Goal: Transaction & Acquisition: Obtain resource

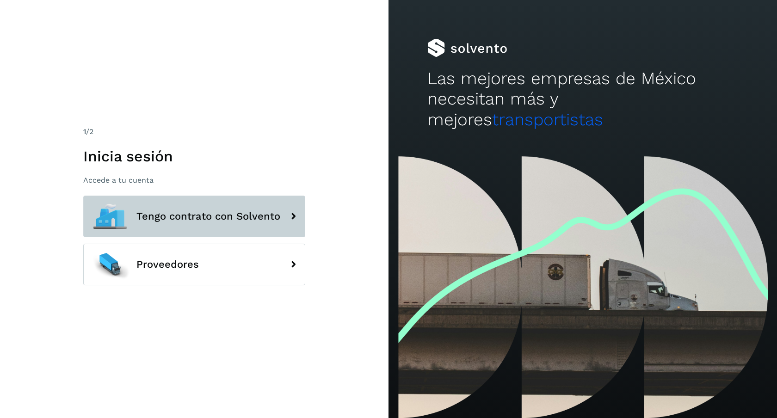
click at [251, 230] on button "Tengo contrato con Solvento" at bounding box center [194, 217] width 222 height 42
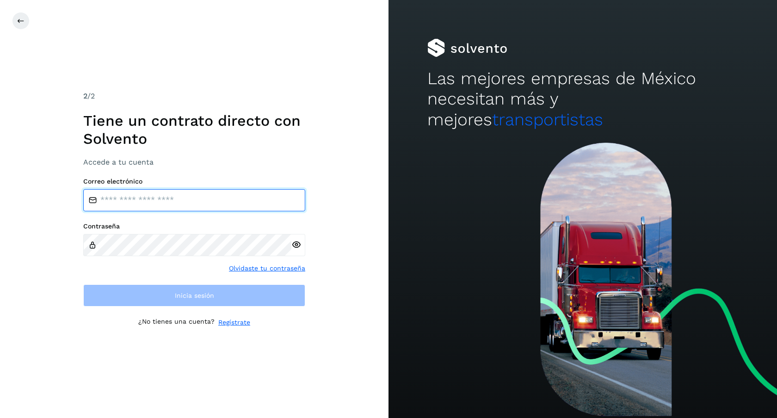
type input "**********"
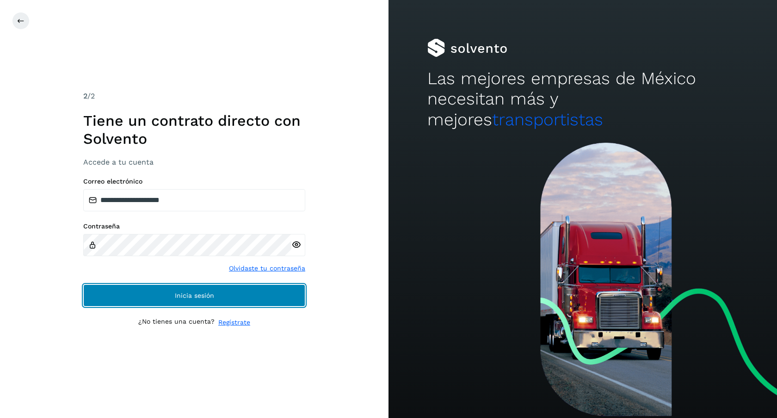
click at [199, 290] on button "Inicia sesión" at bounding box center [194, 296] width 222 height 22
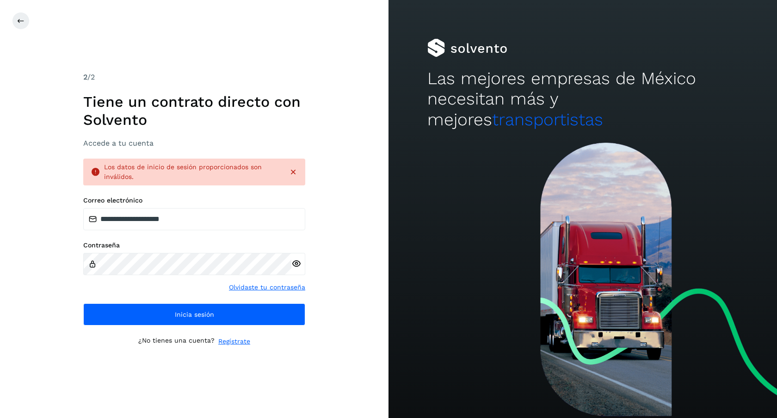
click at [294, 262] on icon at bounding box center [296, 264] width 10 height 10
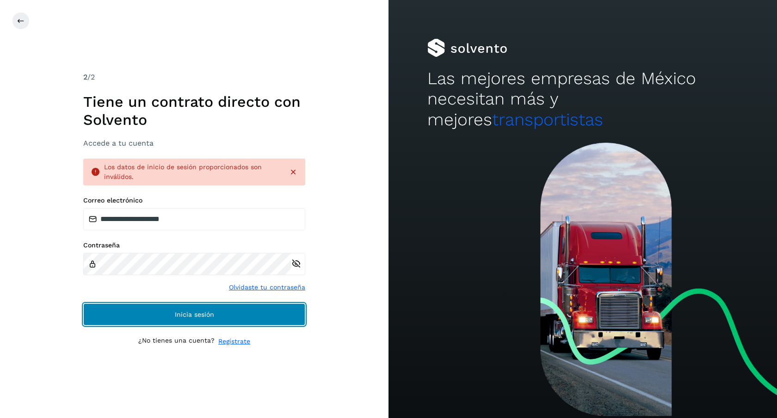
click at [219, 311] on button "Inicia sesión" at bounding box center [194, 315] width 222 height 22
click at [219, 310] on button "Inicia sesión" at bounding box center [194, 315] width 222 height 22
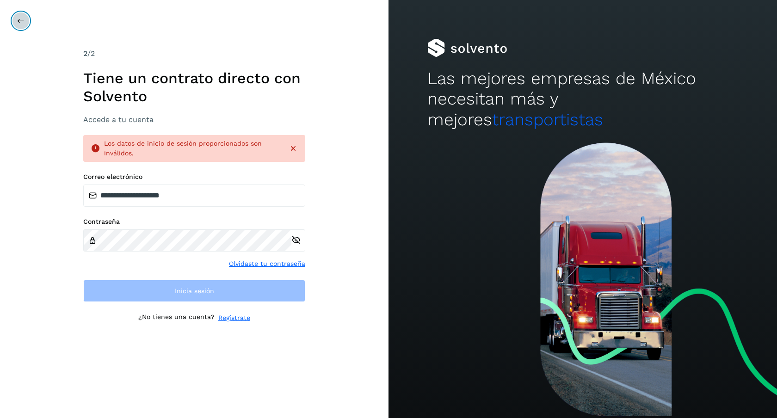
click at [23, 24] on icon at bounding box center [20, 20] width 7 height 7
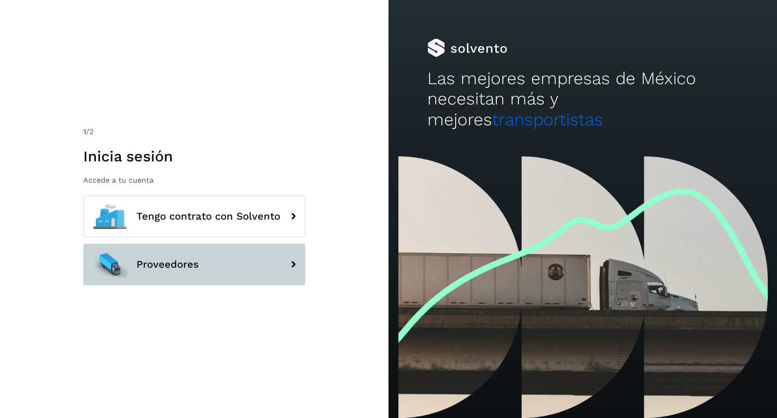
click at [249, 269] on button "Proveedores" at bounding box center [194, 265] width 222 height 42
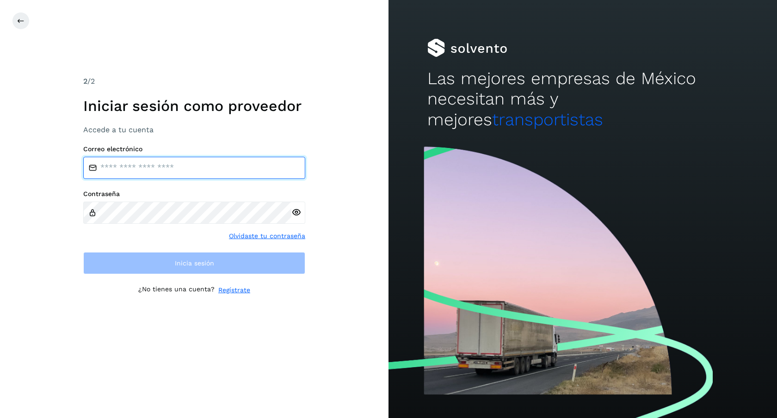
type input "**********"
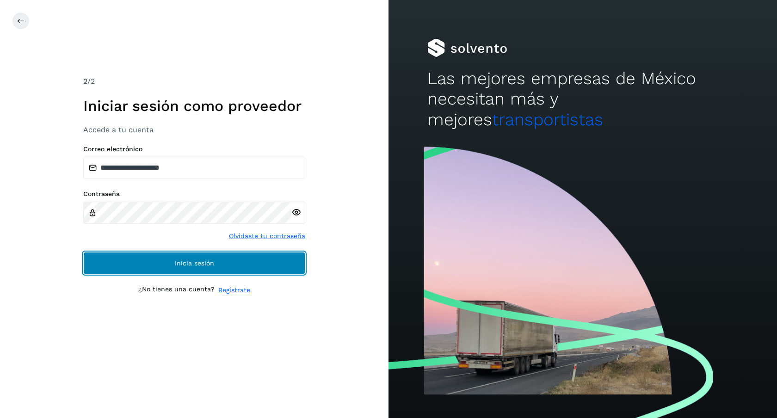
click at [208, 266] on span "Inicia sesión" at bounding box center [194, 263] width 39 height 6
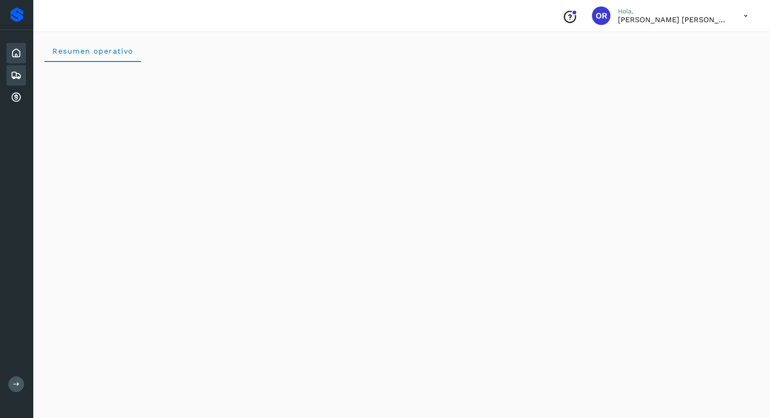
click at [13, 79] on icon at bounding box center [16, 75] width 11 height 11
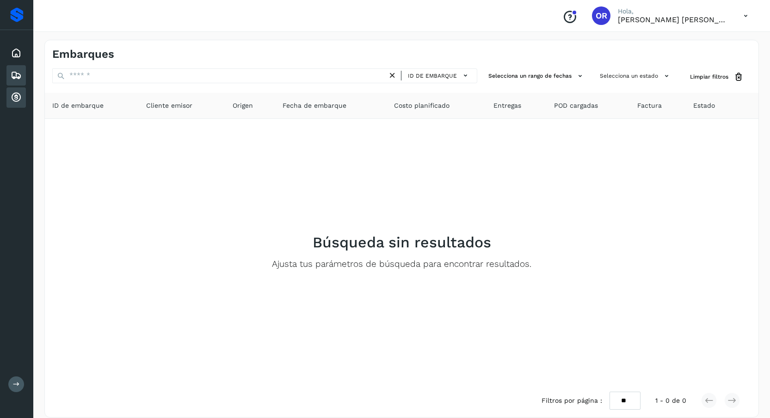
click at [17, 104] on div "Cuentas por cobrar" at bounding box center [15, 97] width 19 height 20
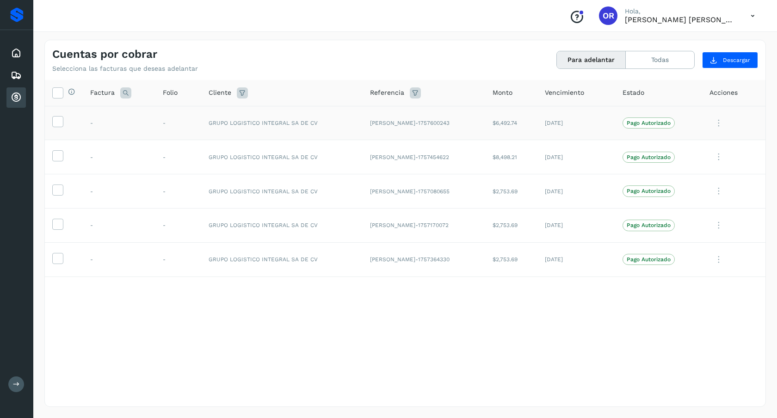
click at [63, 122] on td at bounding box center [64, 123] width 38 height 34
click at [58, 126] on icon at bounding box center [58, 121] width 10 height 10
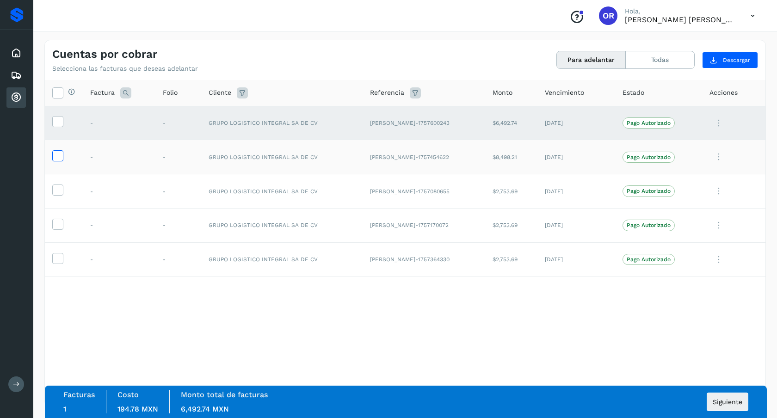
click at [57, 161] on label at bounding box center [57, 155] width 11 height 11
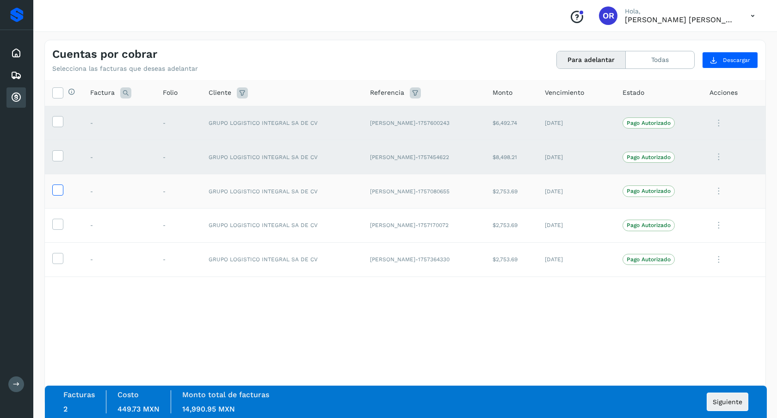
click at [57, 192] on icon at bounding box center [58, 190] width 10 height 10
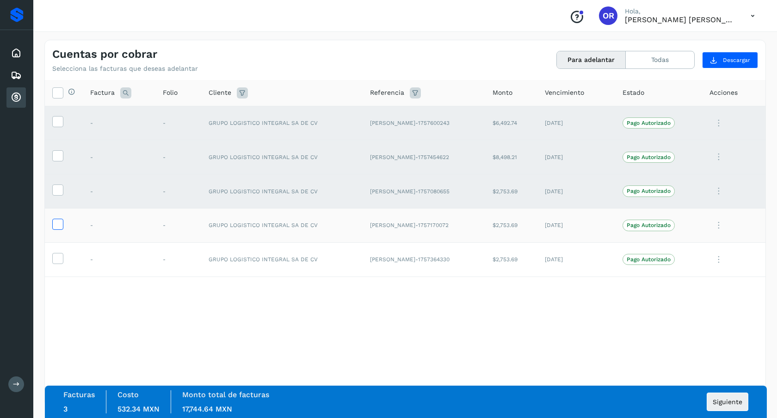
click at [59, 224] on icon at bounding box center [58, 224] width 10 height 10
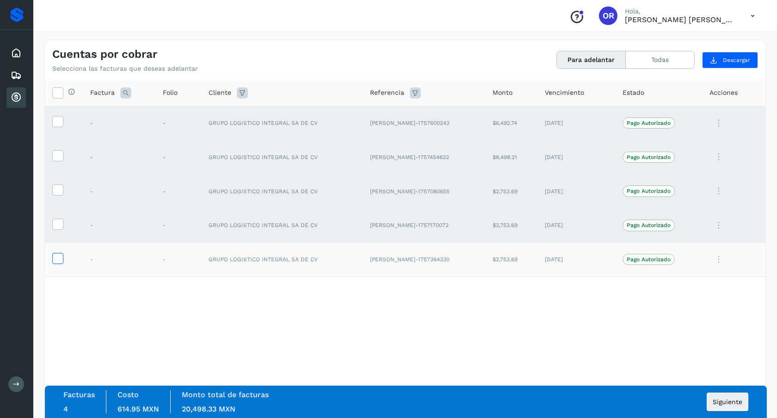
click at [57, 256] on icon at bounding box center [58, 258] width 10 height 10
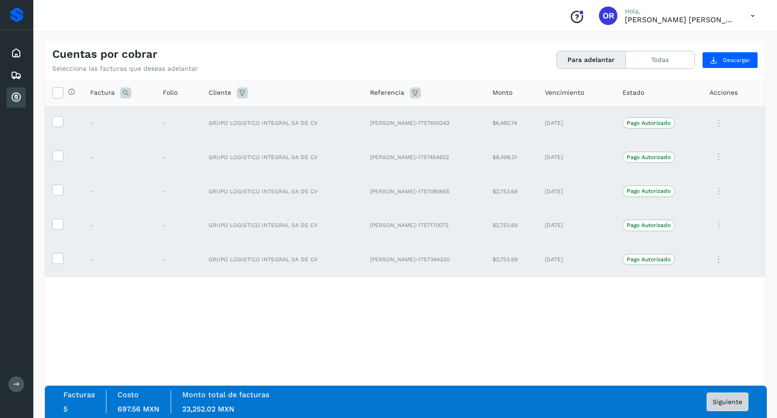
click at [688, 372] on button "Siguiente" at bounding box center [728, 402] width 42 height 19
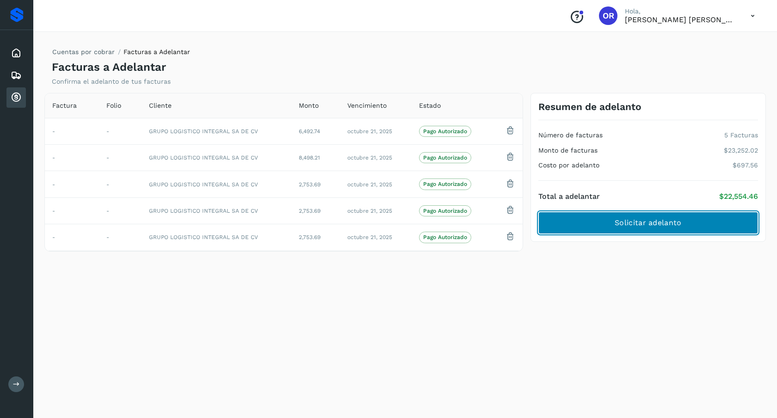
click at [688, 231] on button "Solicitar adelanto" at bounding box center [649, 223] width 220 height 22
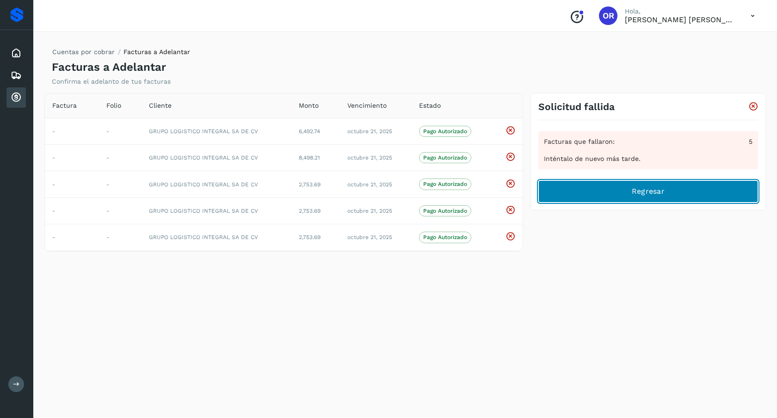
click at [629, 197] on button "Regresar" at bounding box center [649, 191] width 220 height 22
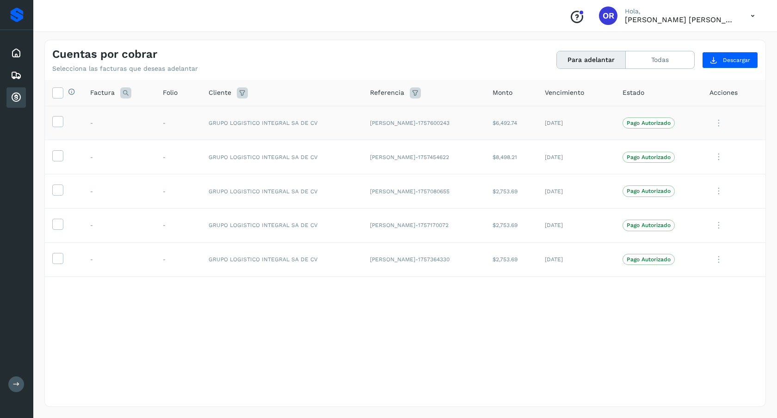
click at [51, 121] on td at bounding box center [64, 123] width 38 height 34
click at [56, 128] on td at bounding box center [64, 123] width 38 height 34
click at [56, 127] on label at bounding box center [57, 121] width 11 height 11
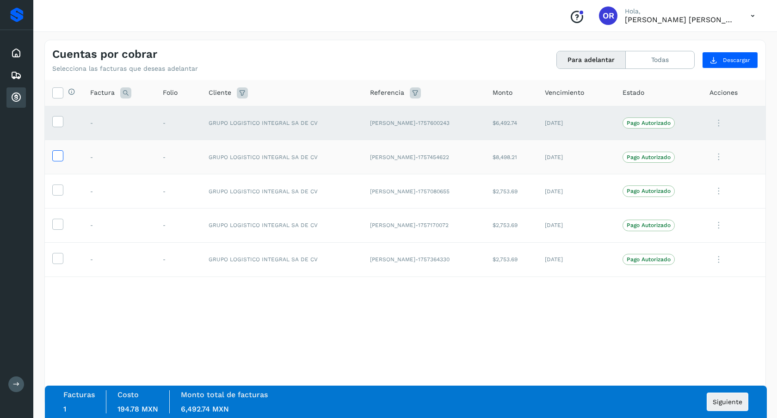
click at [60, 155] on icon at bounding box center [58, 155] width 10 height 10
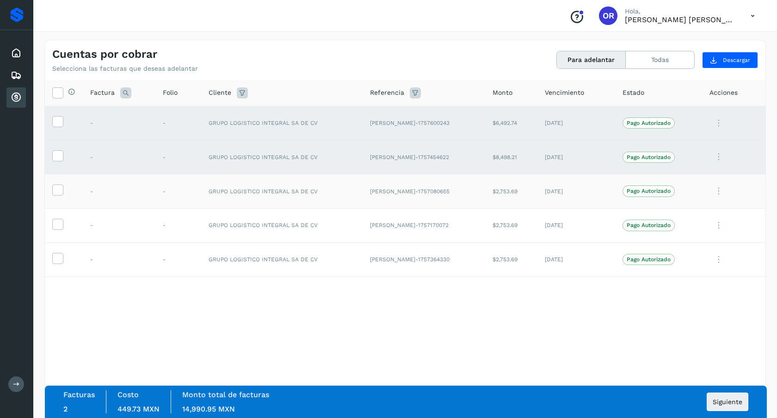
click at [58, 184] on td at bounding box center [64, 191] width 38 height 34
click at [58, 188] on icon at bounding box center [58, 190] width 10 height 10
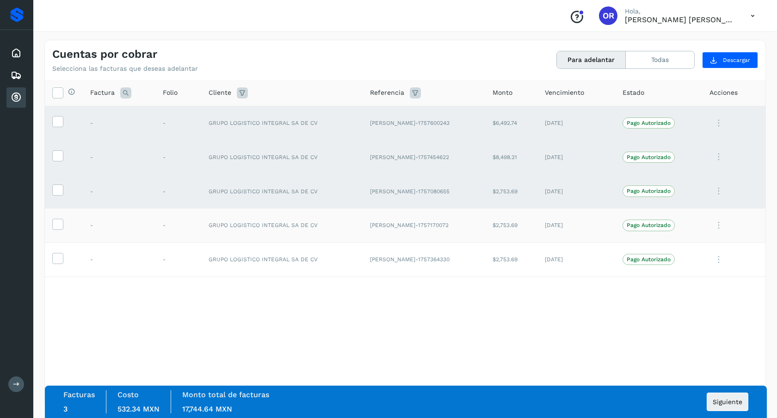
click at [55, 233] on td at bounding box center [64, 225] width 38 height 34
click at [58, 255] on icon at bounding box center [58, 258] width 10 height 10
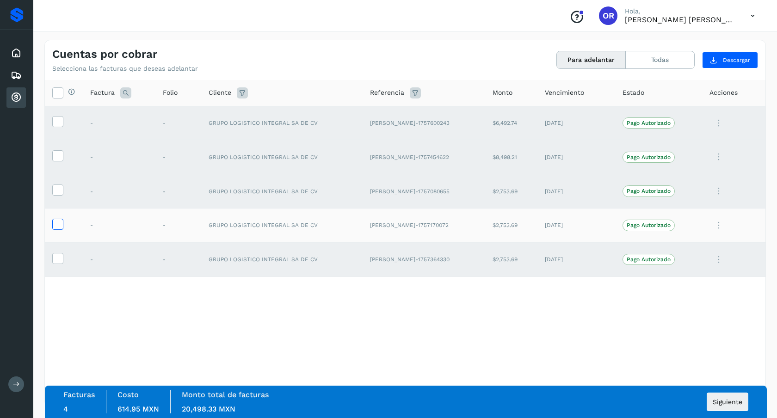
click at [59, 227] on icon at bounding box center [58, 224] width 10 height 10
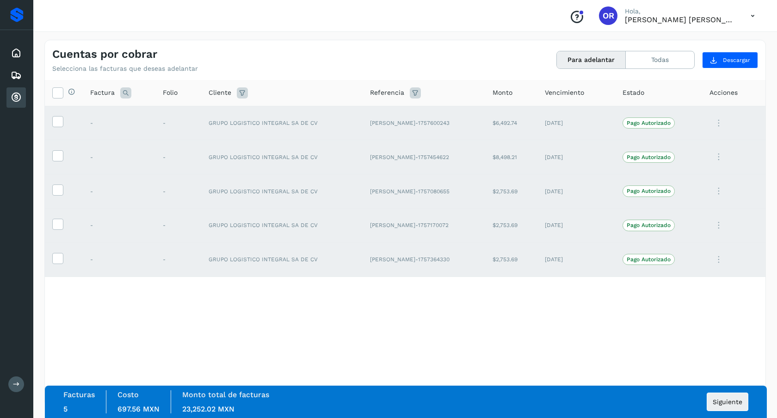
click at [688, 372] on div "Facturas 5 Costo 697.56 MXN Monto total de facturas 23,252.02 MXN Siguiente" at bounding box center [405, 402] width 685 height 23
click at [688, 372] on span "Siguiente" at bounding box center [728, 402] width 30 height 6
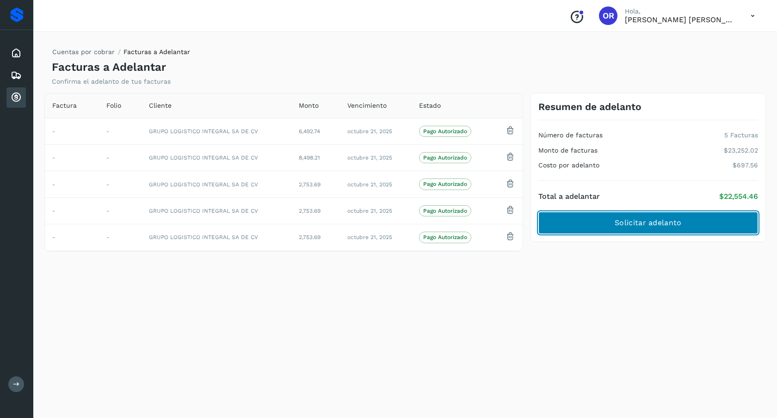
click at [639, 222] on span "Solicitar adelanto" at bounding box center [648, 223] width 67 height 10
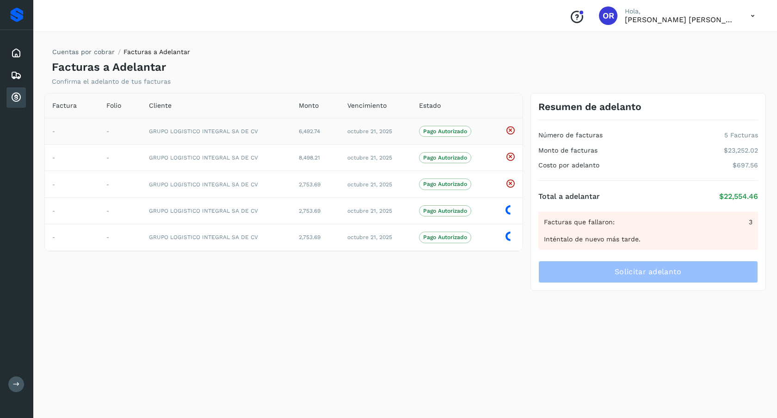
click at [512, 129] on icon at bounding box center [511, 130] width 10 height 10
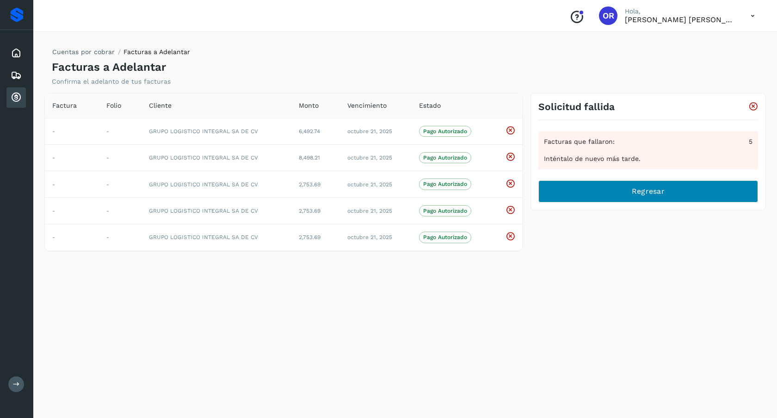
click at [608, 265] on div "Cuentas por cobrar Facturas a Adelantar Facturas a Adelantar Confirma el adelan…" at bounding box center [405, 223] width 722 height 367
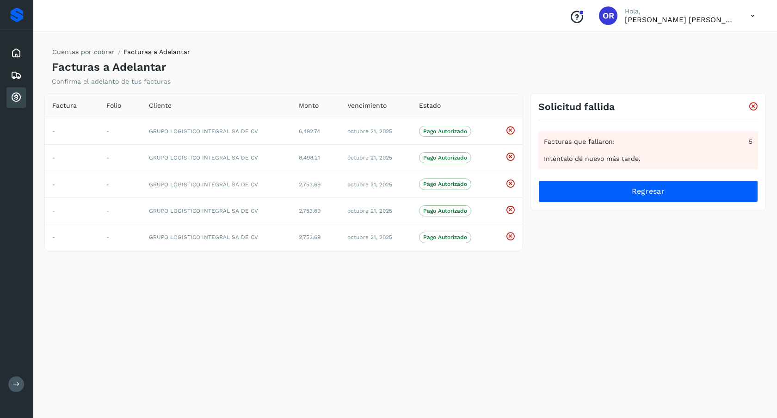
click at [592, 12] on div "Conoce nuestros beneficios" at bounding box center [577, 15] width 30 height 21
click at [584, 18] on icon "Conoce nuestros beneficios" at bounding box center [577, 17] width 15 height 15
click at [12, 78] on icon at bounding box center [16, 75] width 11 height 11
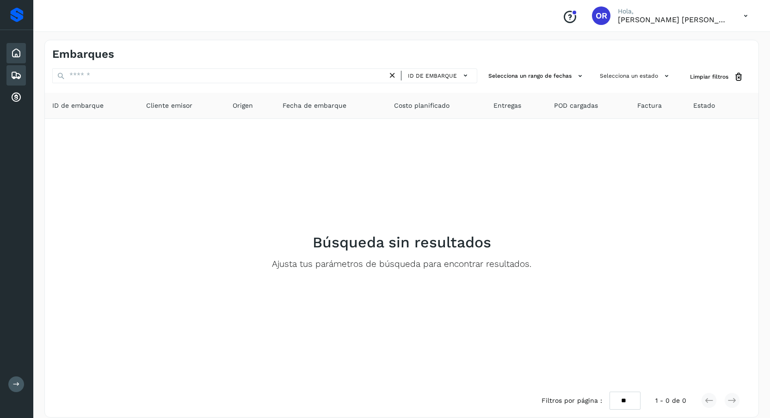
click at [19, 61] on div "Inicio" at bounding box center [15, 53] width 19 height 20
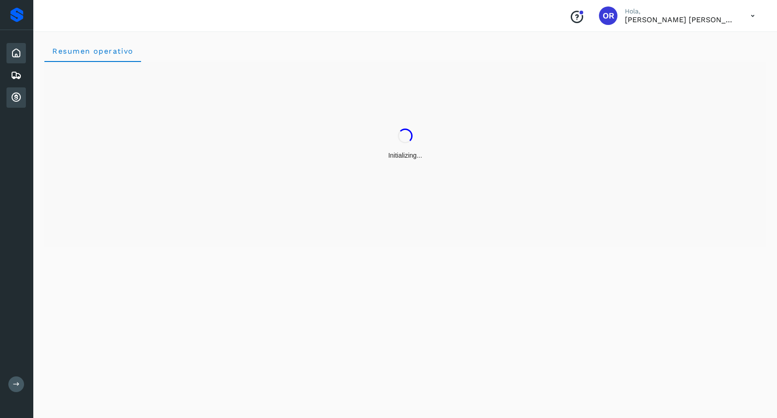
click at [21, 101] on icon at bounding box center [16, 97] width 11 height 11
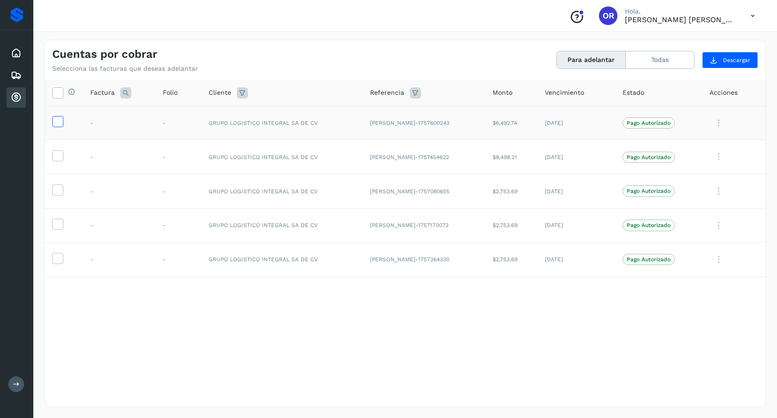
click at [57, 118] on icon at bounding box center [58, 121] width 10 height 10
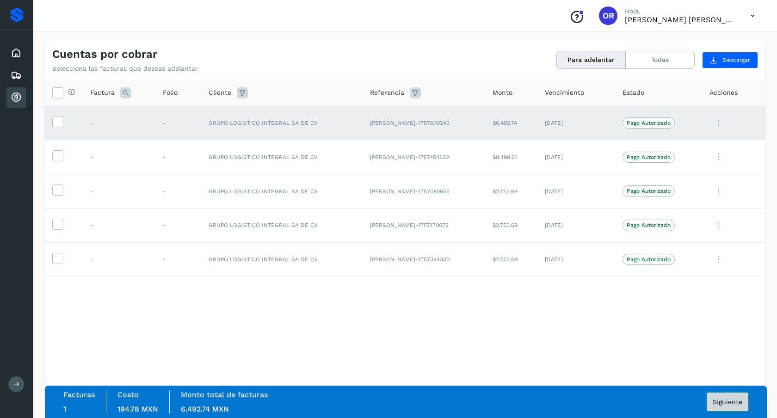
click at [688, 372] on span "Siguiente" at bounding box center [728, 402] width 30 height 6
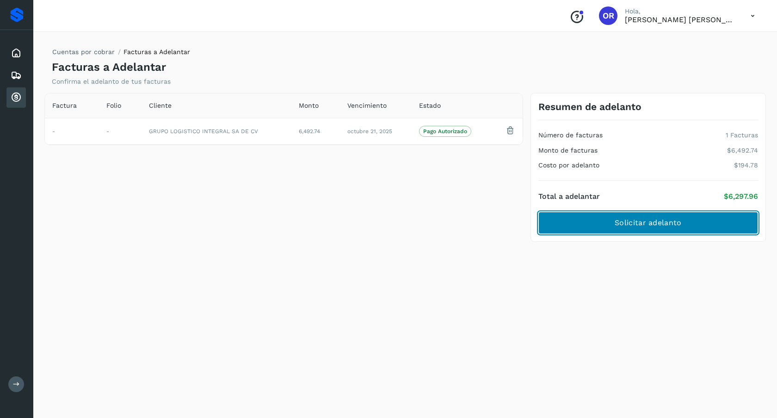
click at [567, 227] on button "Solicitar adelanto" at bounding box center [649, 223] width 220 height 22
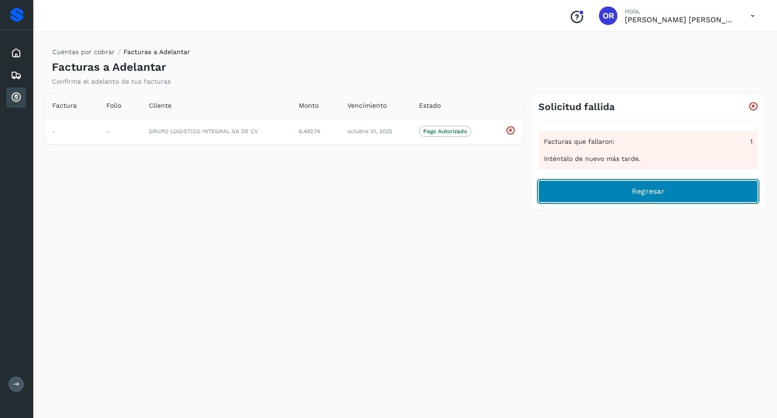
click at [579, 200] on button "Regresar" at bounding box center [649, 191] width 220 height 22
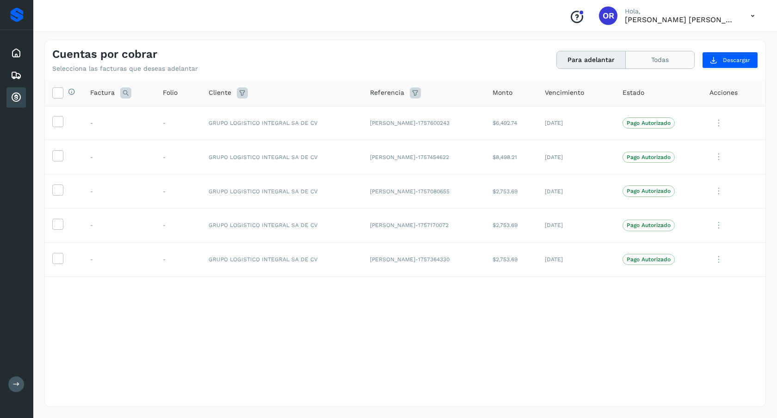
click at [676, 68] on button "Todas" at bounding box center [660, 59] width 68 height 17
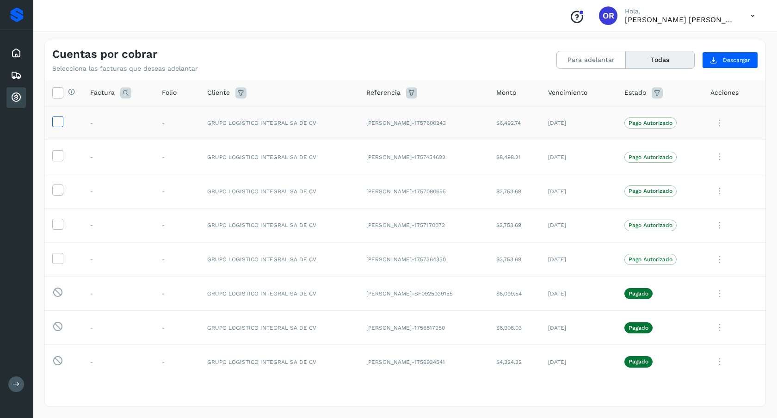
click at [55, 117] on icon at bounding box center [58, 121] width 10 height 10
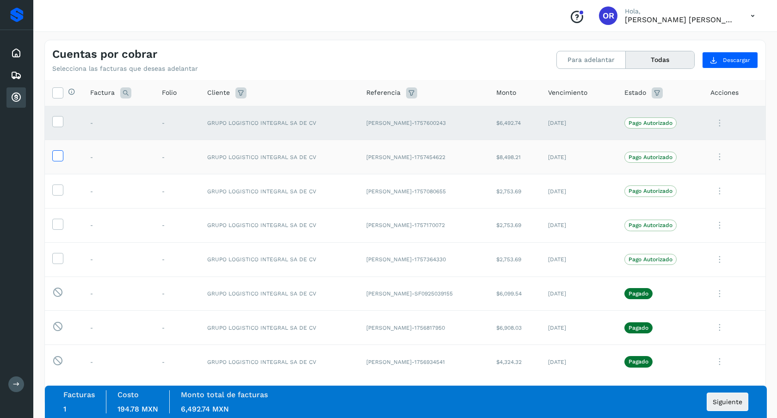
click at [55, 151] on icon at bounding box center [58, 155] width 10 height 10
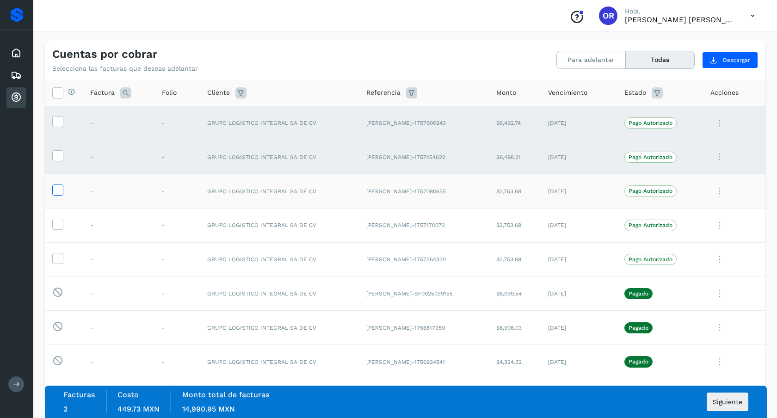
click at [53, 192] on icon at bounding box center [58, 190] width 10 height 10
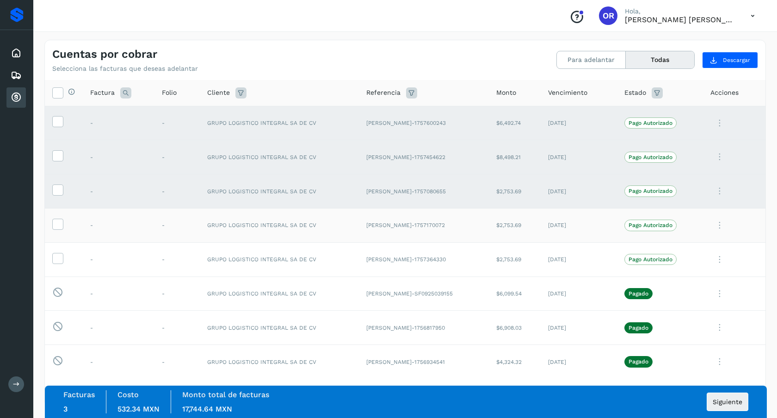
click at [59, 232] on td at bounding box center [64, 225] width 38 height 34
click at [59, 225] on icon at bounding box center [58, 224] width 10 height 10
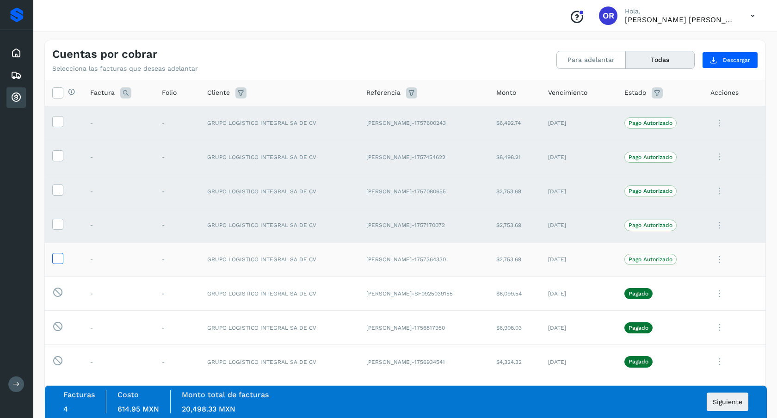
click at [59, 260] on icon at bounding box center [58, 258] width 10 height 10
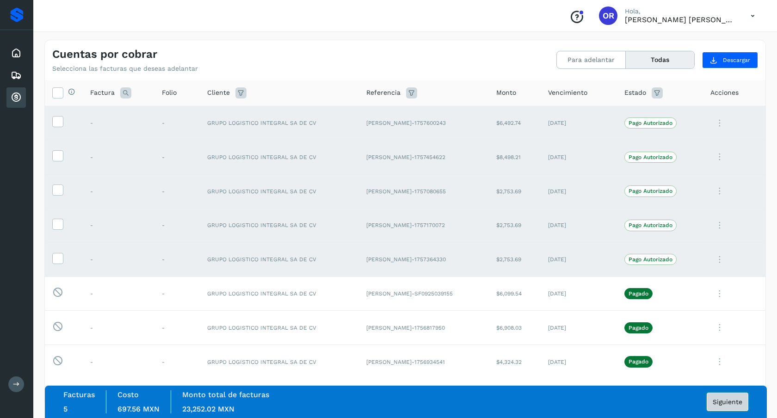
click at [688, 372] on button "Siguiente" at bounding box center [728, 402] width 42 height 19
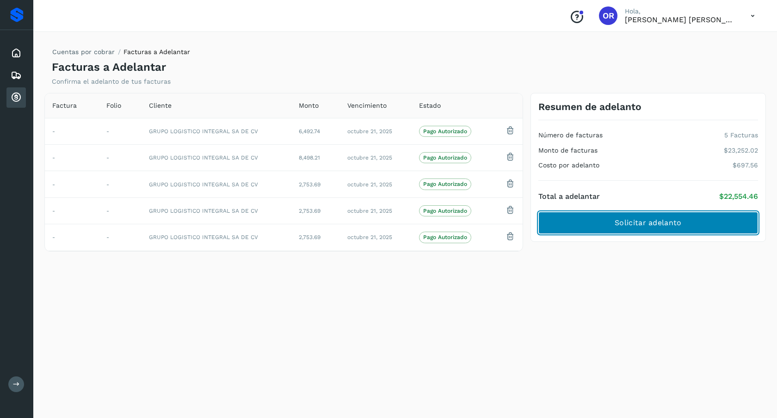
click at [674, 224] on span "Solicitar adelanto" at bounding box center [648, 223] width 67 height 10
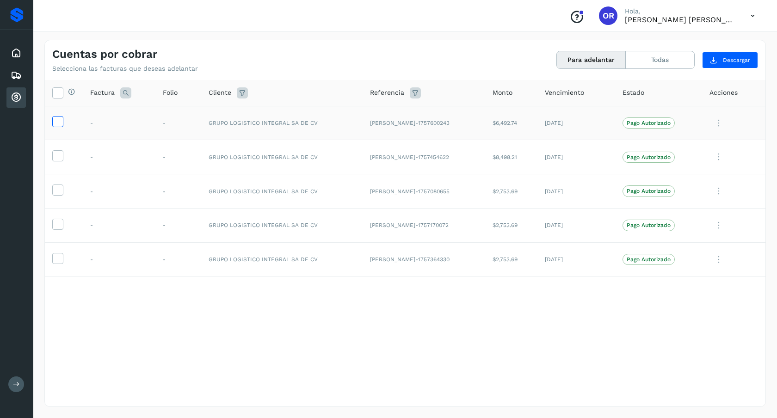
click at [63, 126] on label at bounding box center [57, 121] width 11 height 11
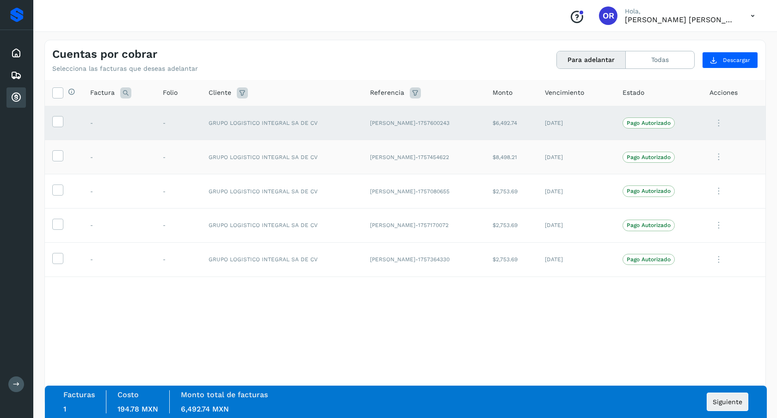
click at [58, 162] on td at bounding box center [64, 157] width 38 height 34
click at [56, 197] on td at bounding box center [64, 191] width 38 height 34
click at [58, 189] on icon at bounding box center [58, 190] width 10 height 10
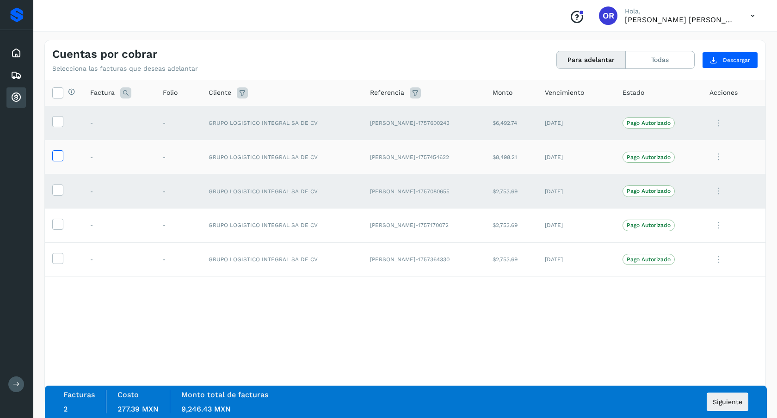
click at [53, 155] on icon at bounding box center [58, 155] width 10 height 10
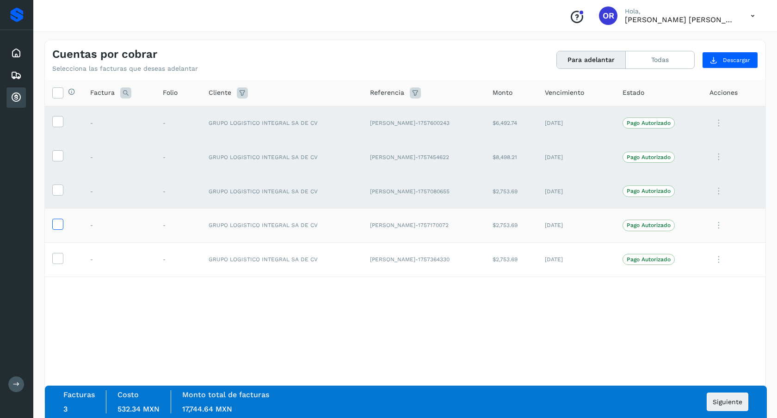
click at [59, 228] on icon at bounding box center [58, 224] width 10 height 10
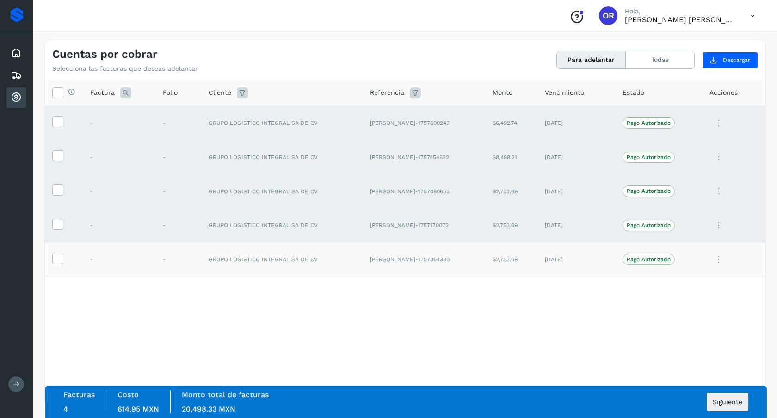
click at [50, 255] on td at bounding box center [64, 259] width 38 height 34
click at [53, 257] on icon at bounding box center [58, 258] width 10 height 10
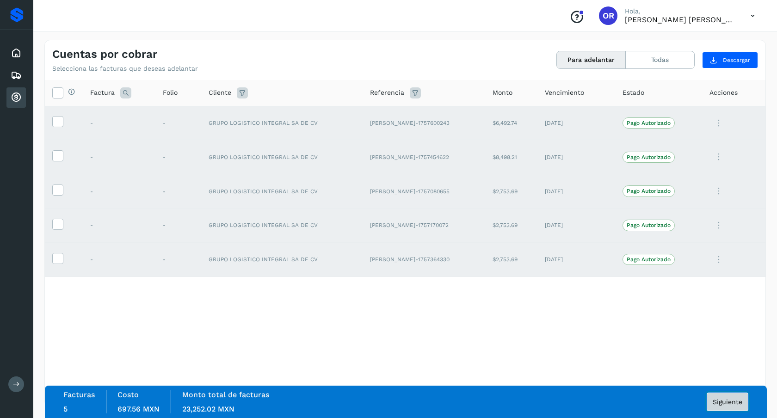
click at [722, 399] on button "Siguiente" at bounding box center [728, 402] width 42 height 19
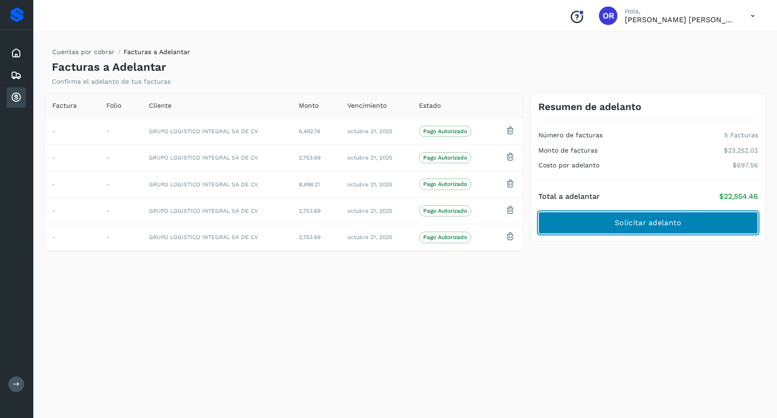
click at [703, 220] on button "Solicitar adelanto" at bounding box center [649, 223] width 220 height 22
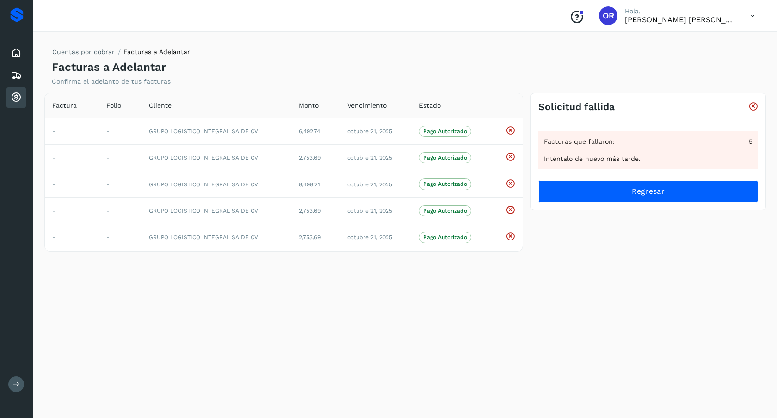
click at [752, 110] on icon at bounding box center [754, 107] width 10 height 10
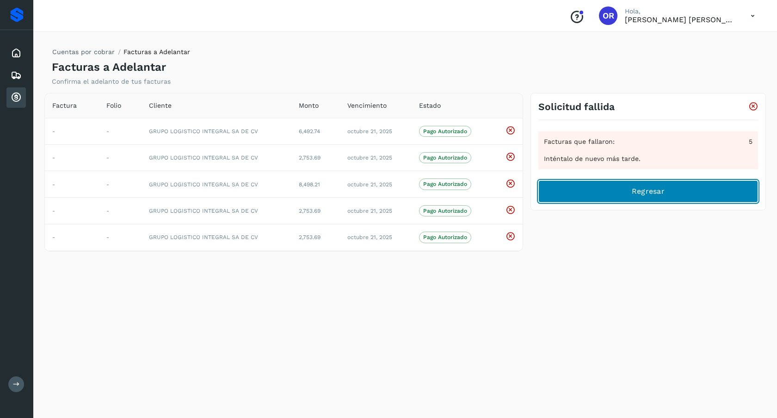
click at [661, 193] on span "Regresar" at bounding box center [648, 191] width 33 height 10
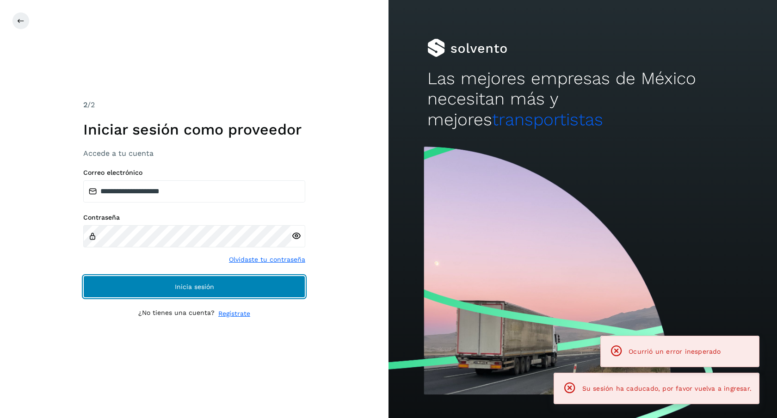
click at [231, 296] on button "Inicia sesión" at bounding box center [194, 287] width 222 height 22
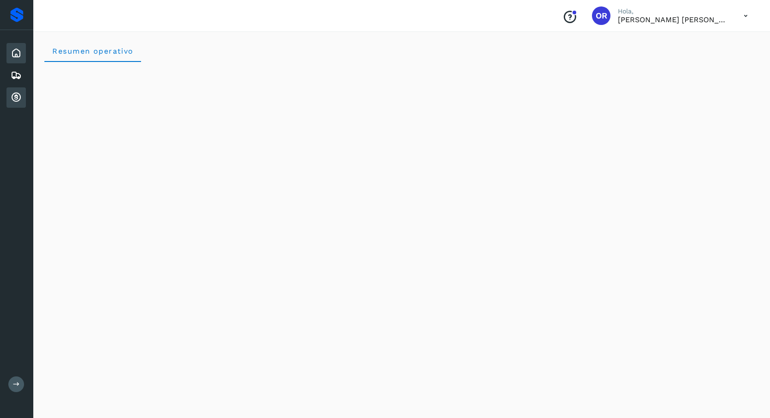
click at [18, 103] on div "Cuentas por cobrar" at bounding box center [15, 97] width 19 height 20
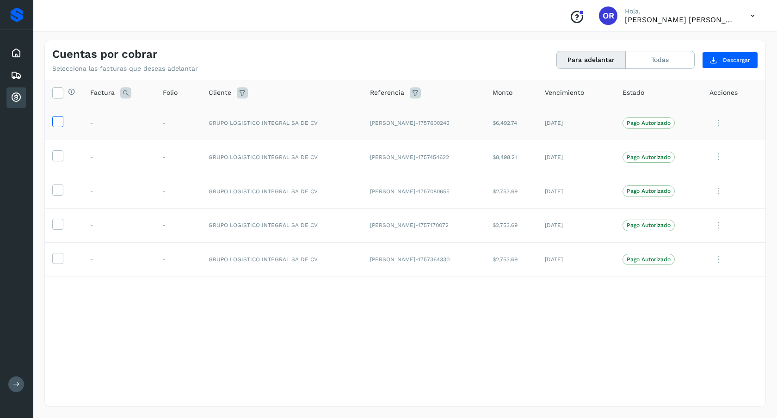
click at [55, 120] on icon at bounding box center [58, 121] width 10 height 10
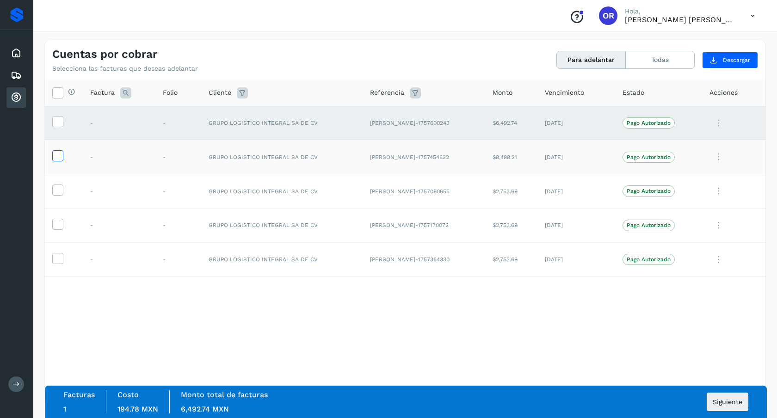
click at [56, 151] on icon at bounding box center [58, 155] width 10 height 10
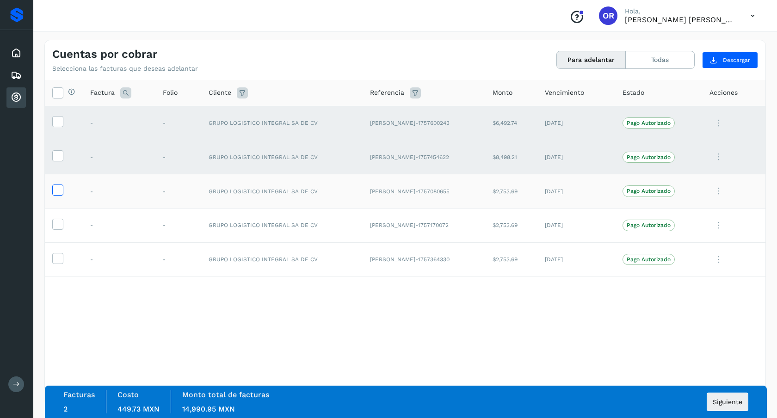
click at [60, 191] on icon at bounding box center [58, 190] width 10 height 10
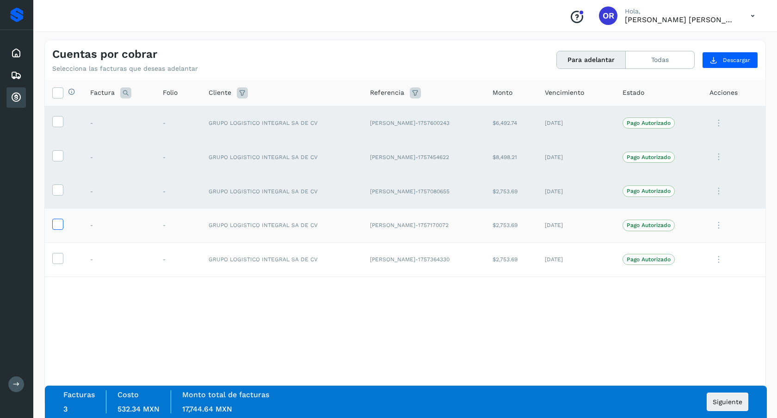
click at [60, 227] on icon at bounding box center [58, 224] width 10 height 10
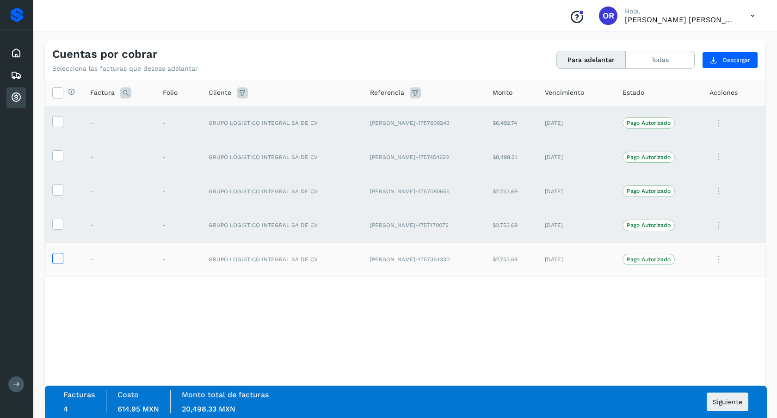
click at [59, 256] on icon at bounding box center [58, 258] width 10 height 10
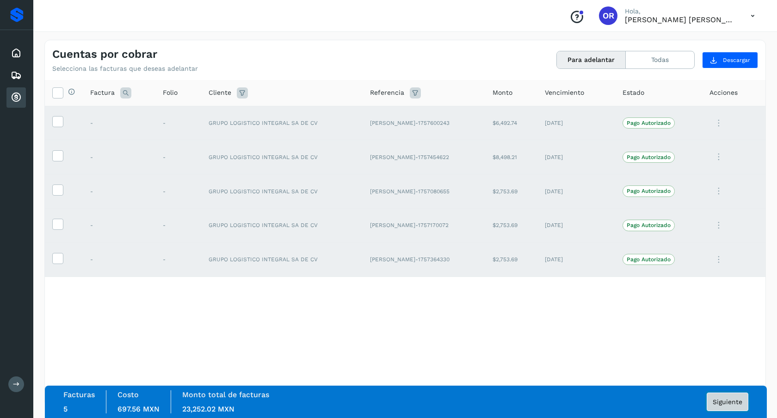
click at [733, 402] on span "Siguiente" at bounding box center [728, 402] width 30 height 6
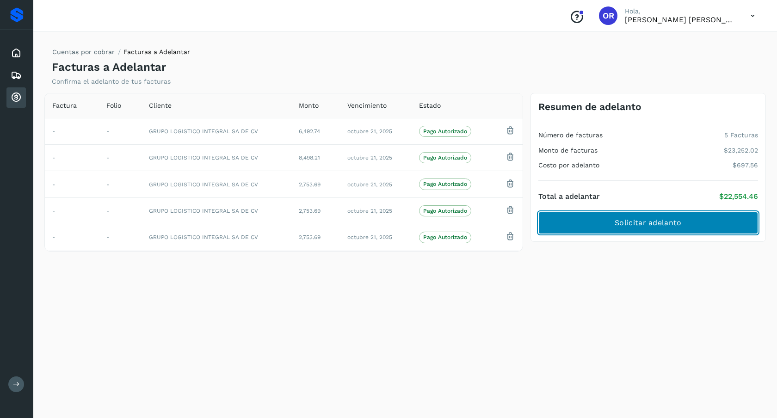
click at [656, 220] on span "Solicitar adelanto" at bounding box center [648, 223] width 67 height 10
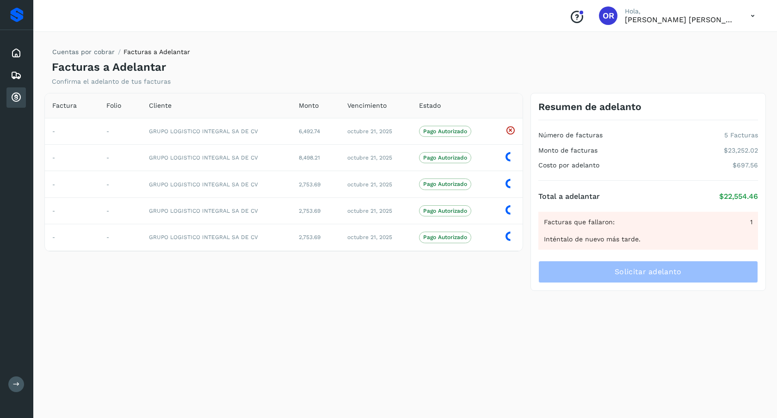
click at [584, 18] on icon "Conoce nuestros beneficios" at bounding box center [577, 17] width 15 height 15
click at [756, 12] on icon at bounding box center [753, 15] width 19 height 19
click at [756, 12] on div at bounding box center [388, 209] width 777 height 418
click at [451, 216] on span "Pago Autorizado" at bounding box center [445, 210] width 52 height 11
click at [512, 133] on icon at bounding box center [511, 130] width 10 height 10
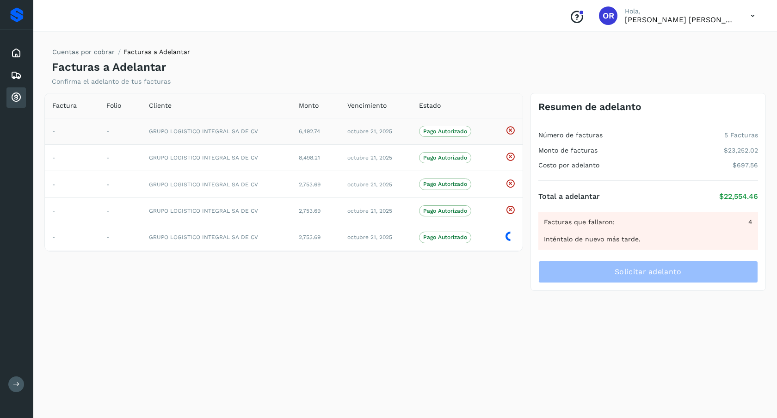
click at [512, 133] on icon at bounding box center [511, 130] width 10 height 10
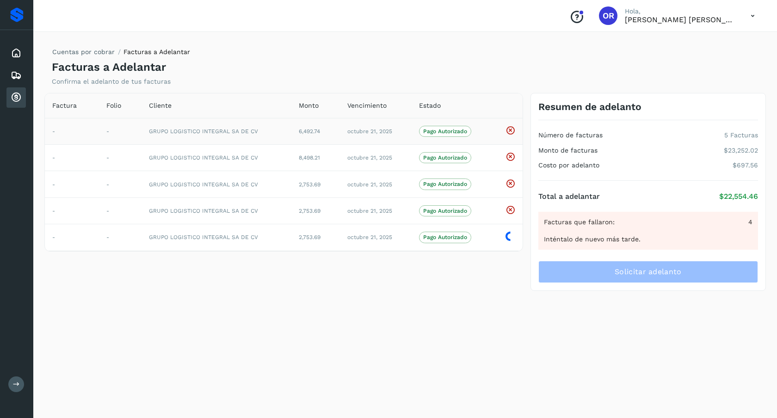
click at [512, 133] on icon at bounding box center [511, 130] width 10 height 10
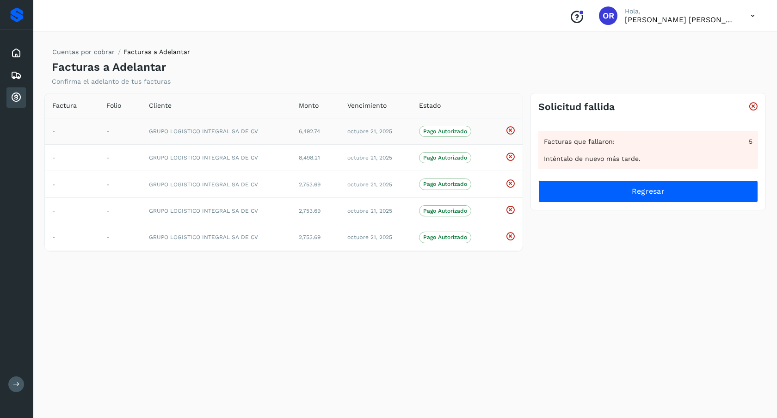
click at [512, 133] on icon at bounding box center [511, 130] width 10 height 10
click at [19, 12] on div "Proveedores" at bounding box center [16, 14] width 13 height 15
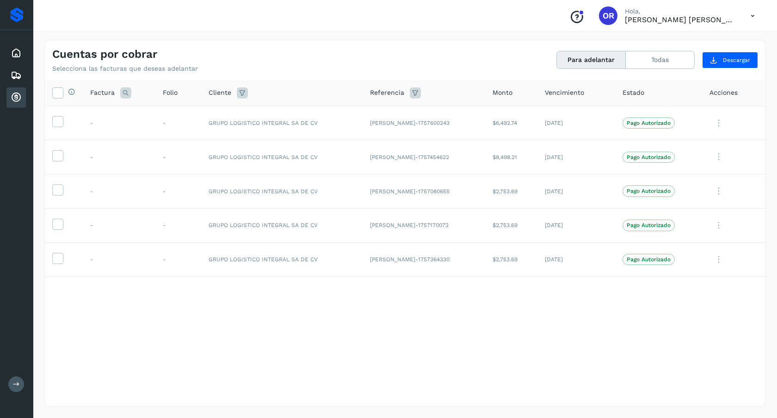
click at [415, 90] on icon at bounding box center [415, 92] width 11 height 11
click at [444, 142] on span "Cancelar" at bounding box center [443, 139] width 24 height 8
click at [550, 123] on td "[DATE]" at bounding box center [577, 123] width 78 height 34
click at [58, 124] on icon at bounding box center [58, 121] width 10 height 10
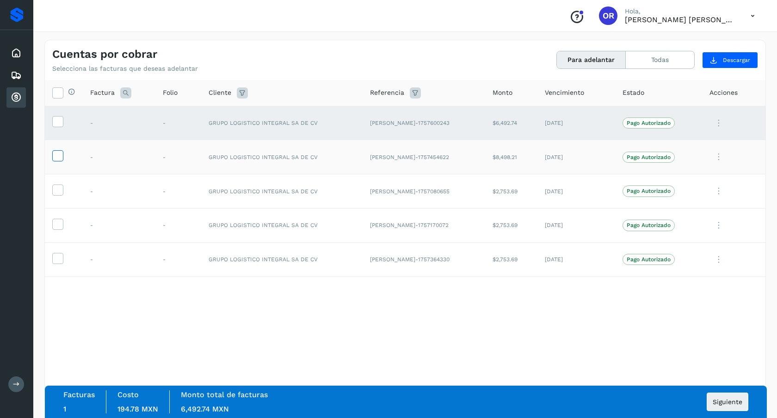
click at [56, 155] on icon at bounding box center [58, 155] width 10 height 10
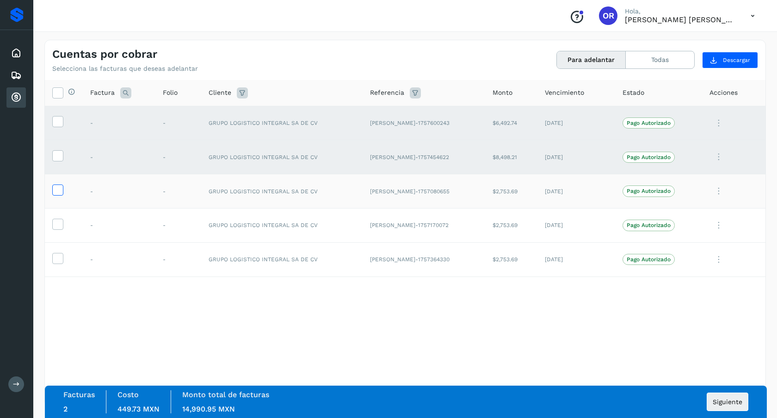
click at [54, 187] on icon at bounding box center [58, 190] width 10 height 10
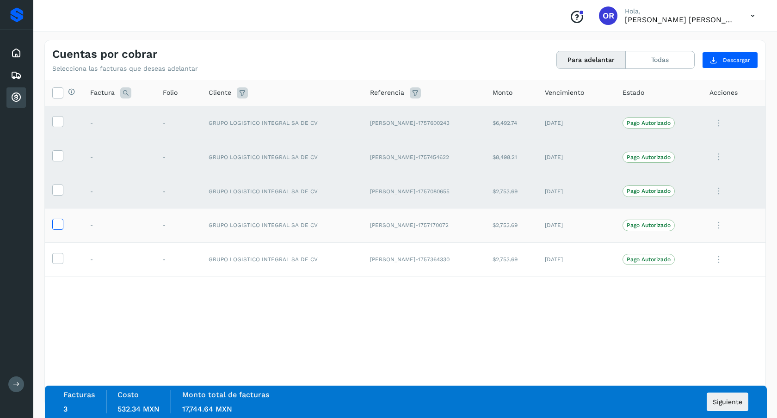
click at [52, 223] on label at bounding box center [57, 224] width 11 height 11
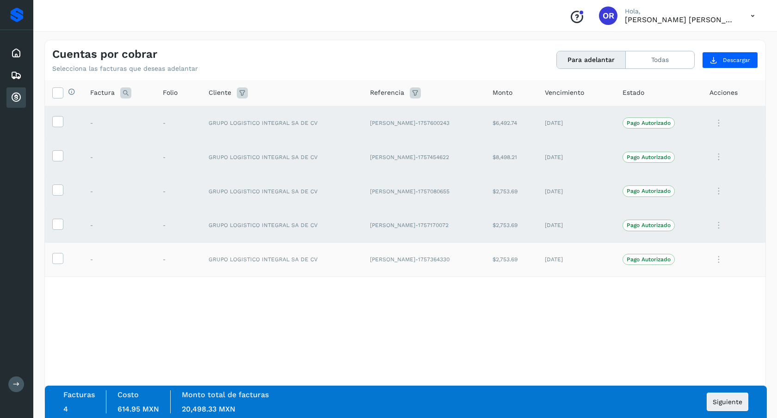
click at [50, 264] on td at bounding box center [64, 259] width 38 height 34
click at [54, 262] on icon at bounding box center [58, 258] width 10 height 10
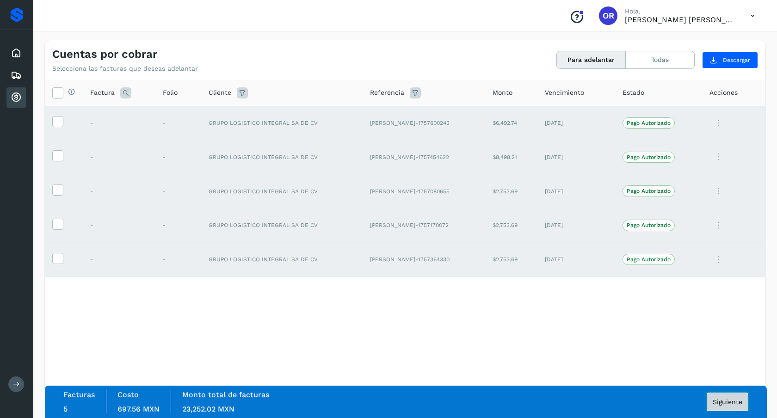
click at [722, 400] on span "Siguiente" at bounding box center [728, 402] width 30 height 6
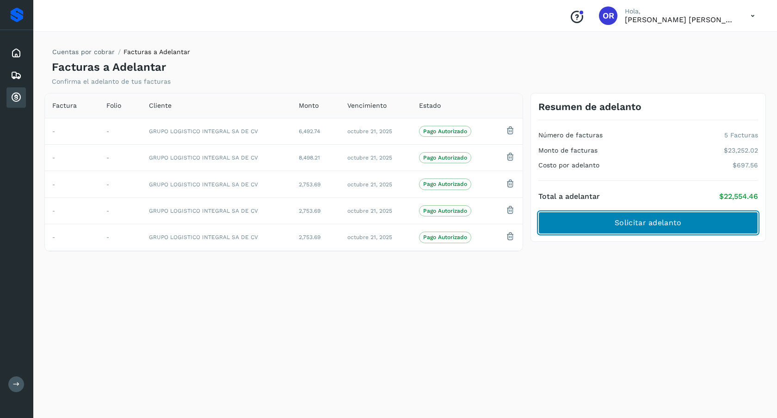
click at [645, 224] on span "Solicitar adelanto" at bounding box center [648, 223] width 67 height 10
